Goal: Entertainment & Leisure: Consume media (video, audio)

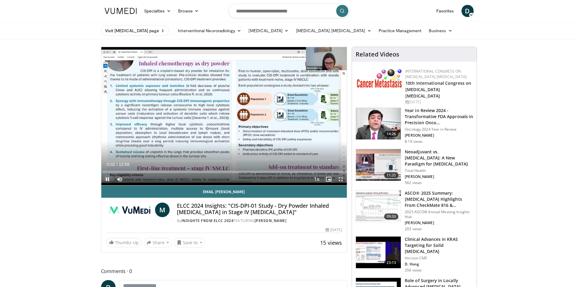
click at [107, 178] on span "Video Player" at bounding box center [107, 179] width 12 height 12
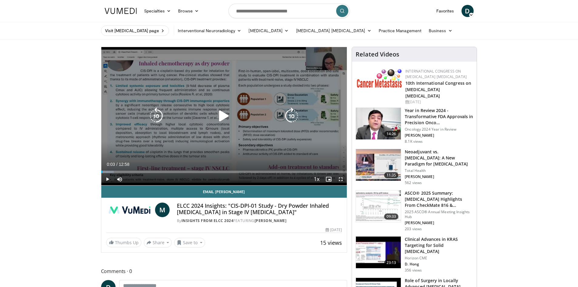
click at [315, 57] on div "10 seconds Tap to unmute" at bounding box center [224, 116] width 246 height 138
click at [221, 113] on icon "Video Player" at bounding box center [223, 115] width 17 height 17
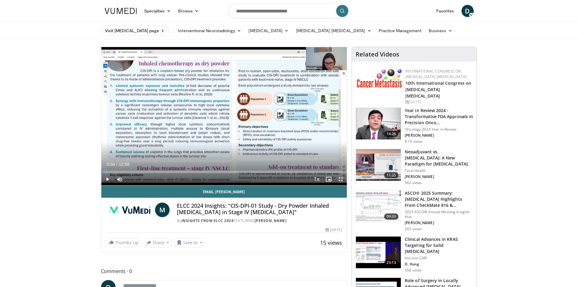
click at [341, 178] on span "Video Player" at bounding box center [341, 179] width 12 height 12
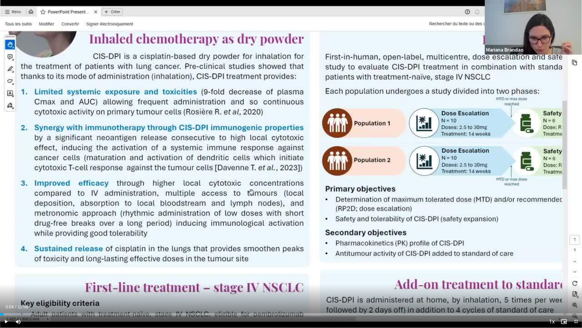
drag, startPoint x: 266, startPoint y: 10, endPoint x: -283, endPoint y: 0, distance: 549.1
click at [0, 0] on html "Specialties Adult & Family Medicine Allergy, Asthma, Immunology Anesthesiology …" at bounding box center [291, 164] width 582 height 328
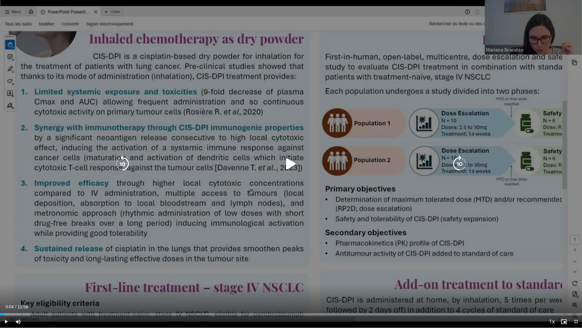
drag, startPoint x: 162, startPoint y: 10, endPoint x: 211, endPoint y: 30, distance: 52.7
click at [211, 30] on div "10 seconds Tap to unmute" at bounding box center [291, 163] width 582 height 327
click at [289, 160] on icon "Video Player" at bounding box center [291, 163] width 17 height 17
click at [292, 162] on icon "Video Player" at bounding box center [291, 163] width 17 height 17
click at [294, 163] on icon "Video Player" at bounding box center [291, 163] width 17 height 17
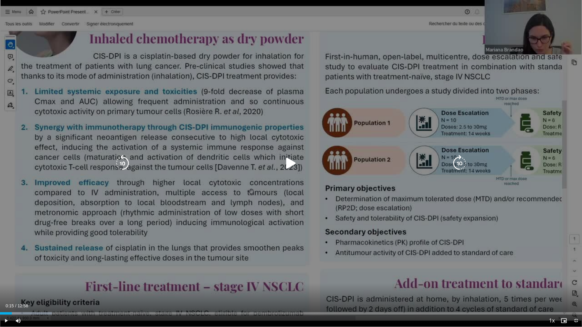
drag, startPoint x: 161, startPoint y: 50, endPoint x: 157, endPoint y: 50, distance: 4.3
click at [161, 50] on div "10 seconds Tap to unmute" at bounding box center [291, 163] width 582 height 327
click at [294, 163] on icon "Video Player" at bounding box center [291, 163] width 17 height 17
